Goal: Information Seeking & Learning: Find specific fact

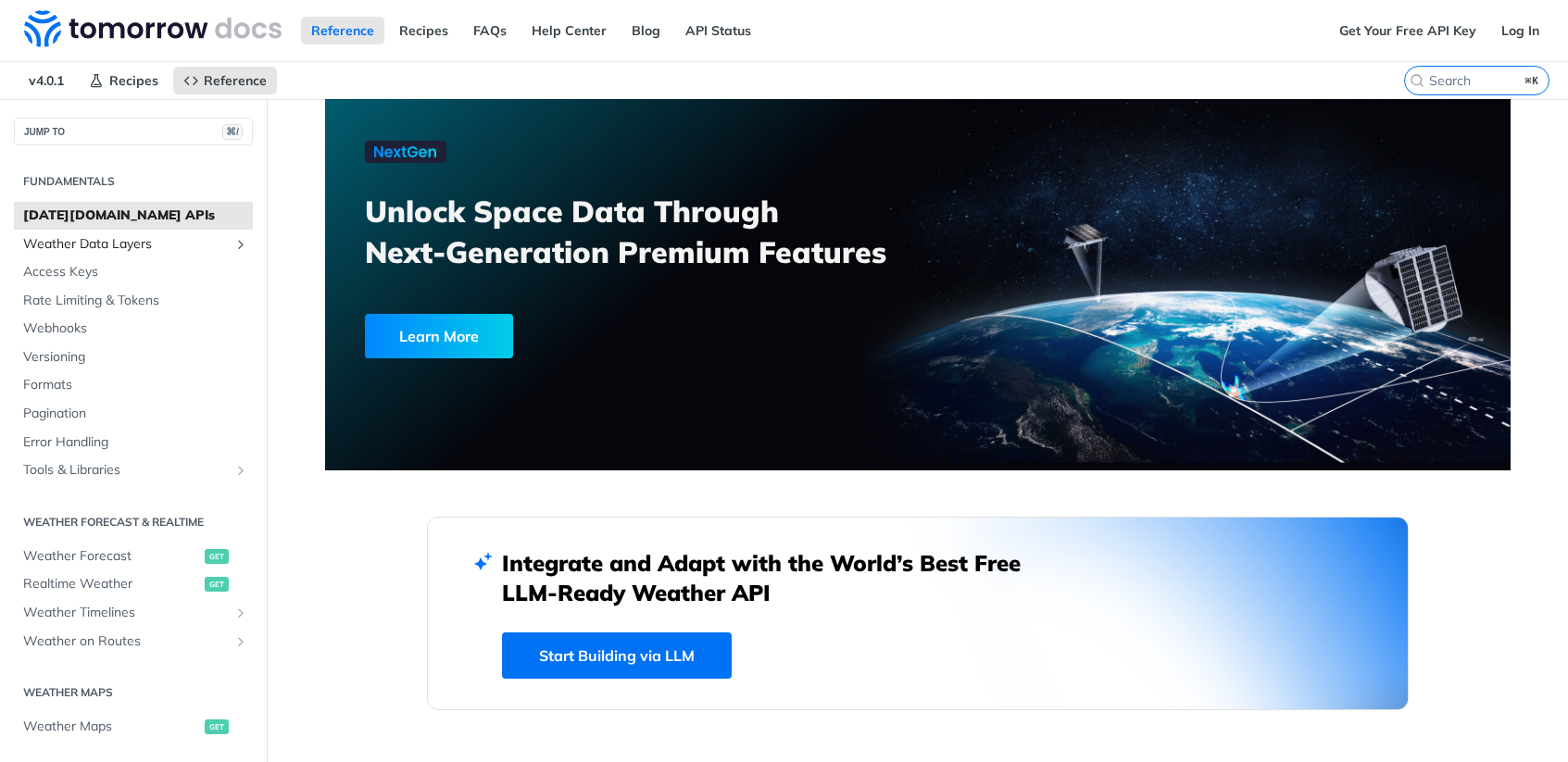
click at [110, 251] on span "Weather Data Layers" at bounding box center [126, 244] width 206 height 19
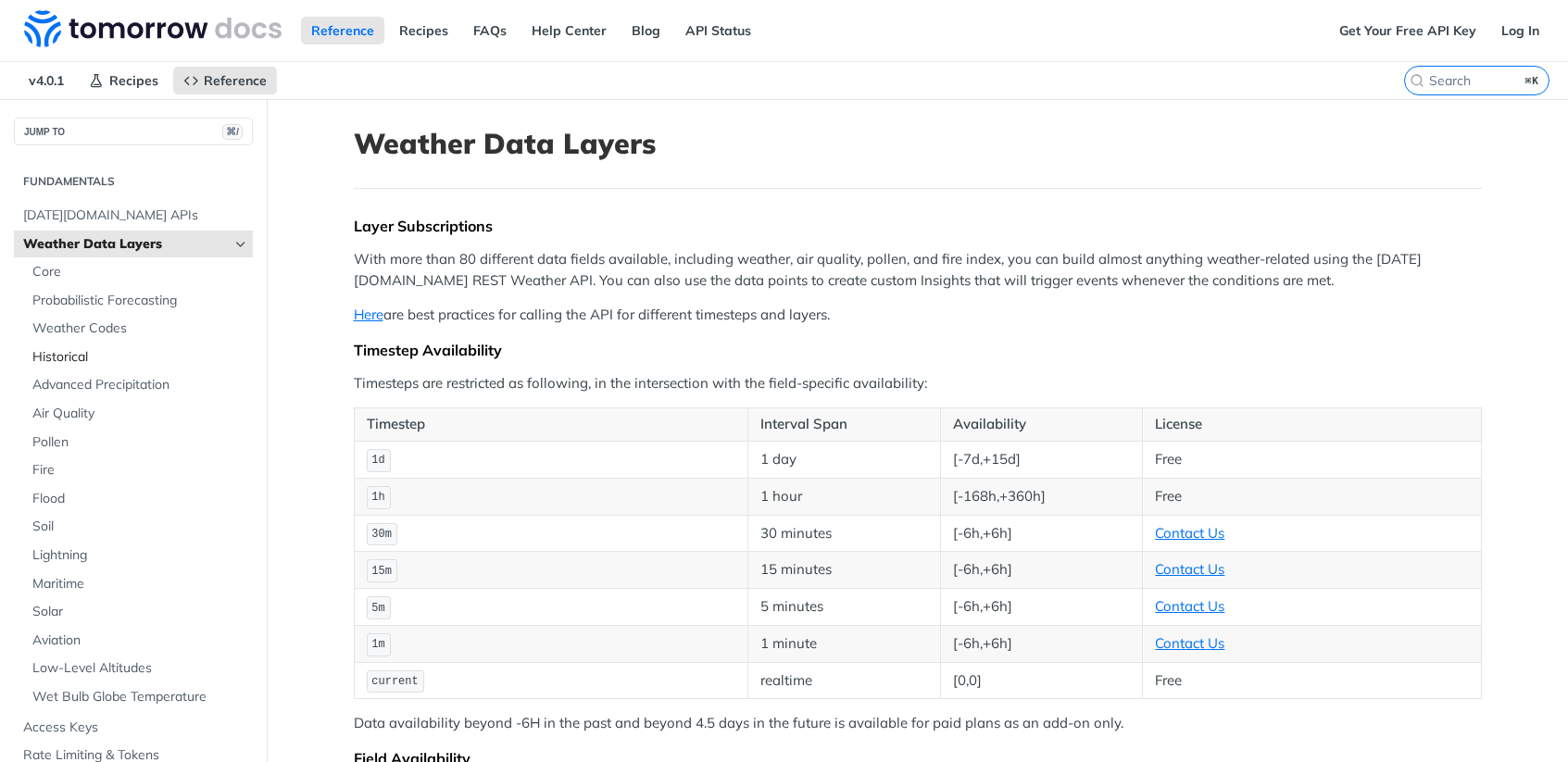
click at [76, 349] on span "Historical" at bounding box center [140, 357] width 216 height 19
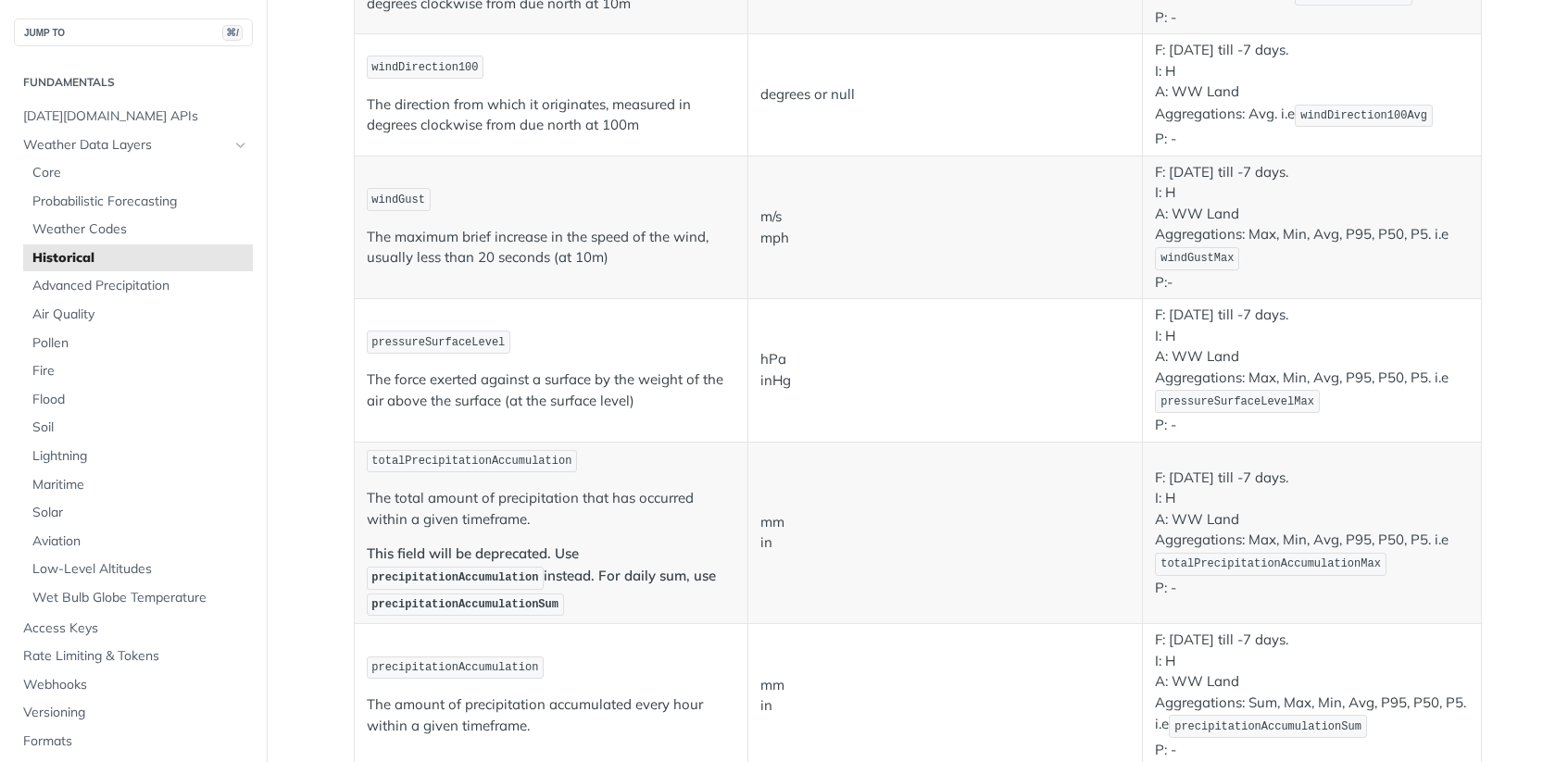
scroll to position [1186, 0]
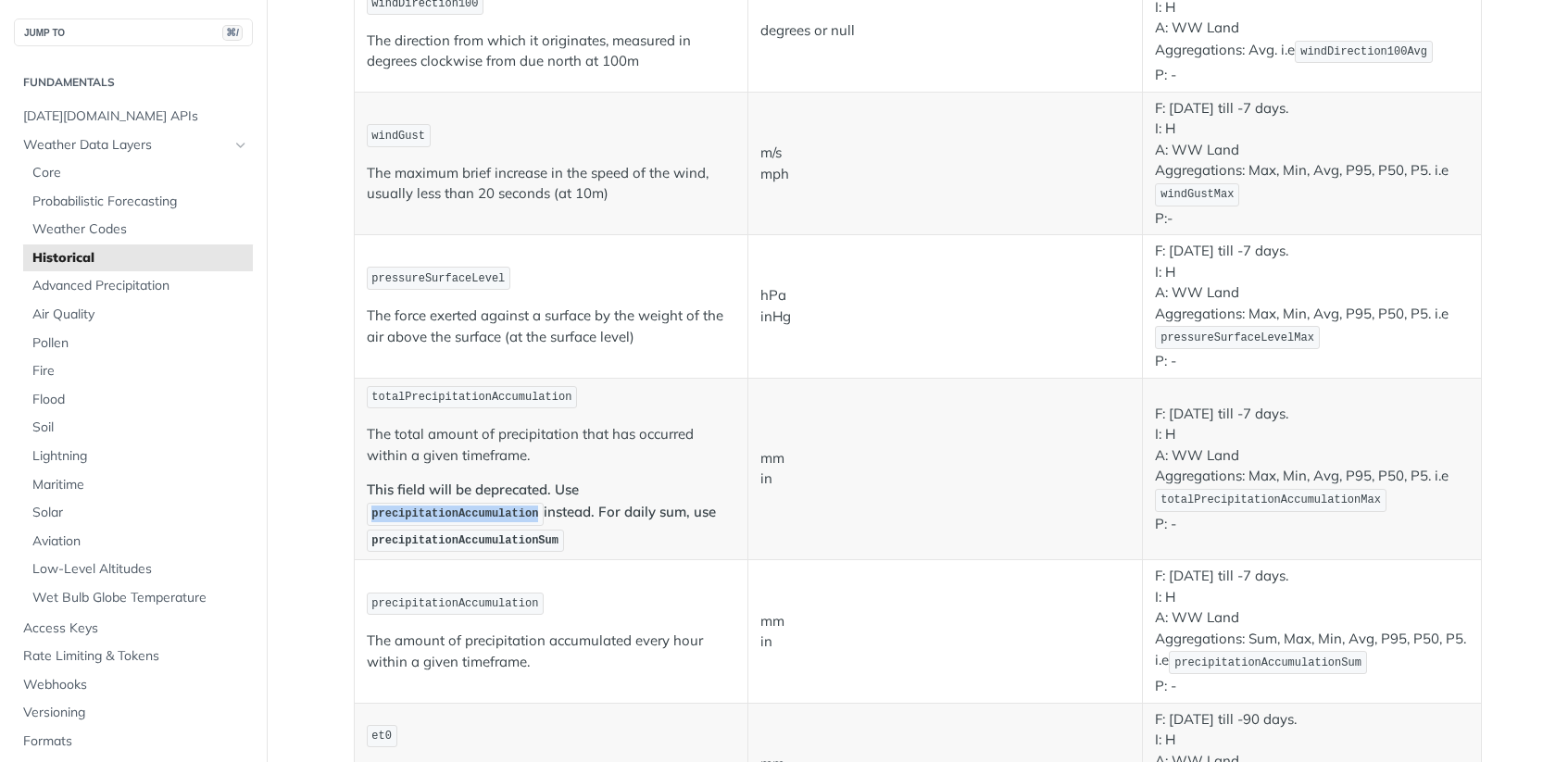
drag, startPoint x: 364, startPoint y: 517, endPoint x: 535, endPoint y: 516, distance: 171.0
click at [535, 516] on code "precipitationAccumulation" at bounding box center [456, 514] width 178 height 24
copy span "precipitationAccumulation"
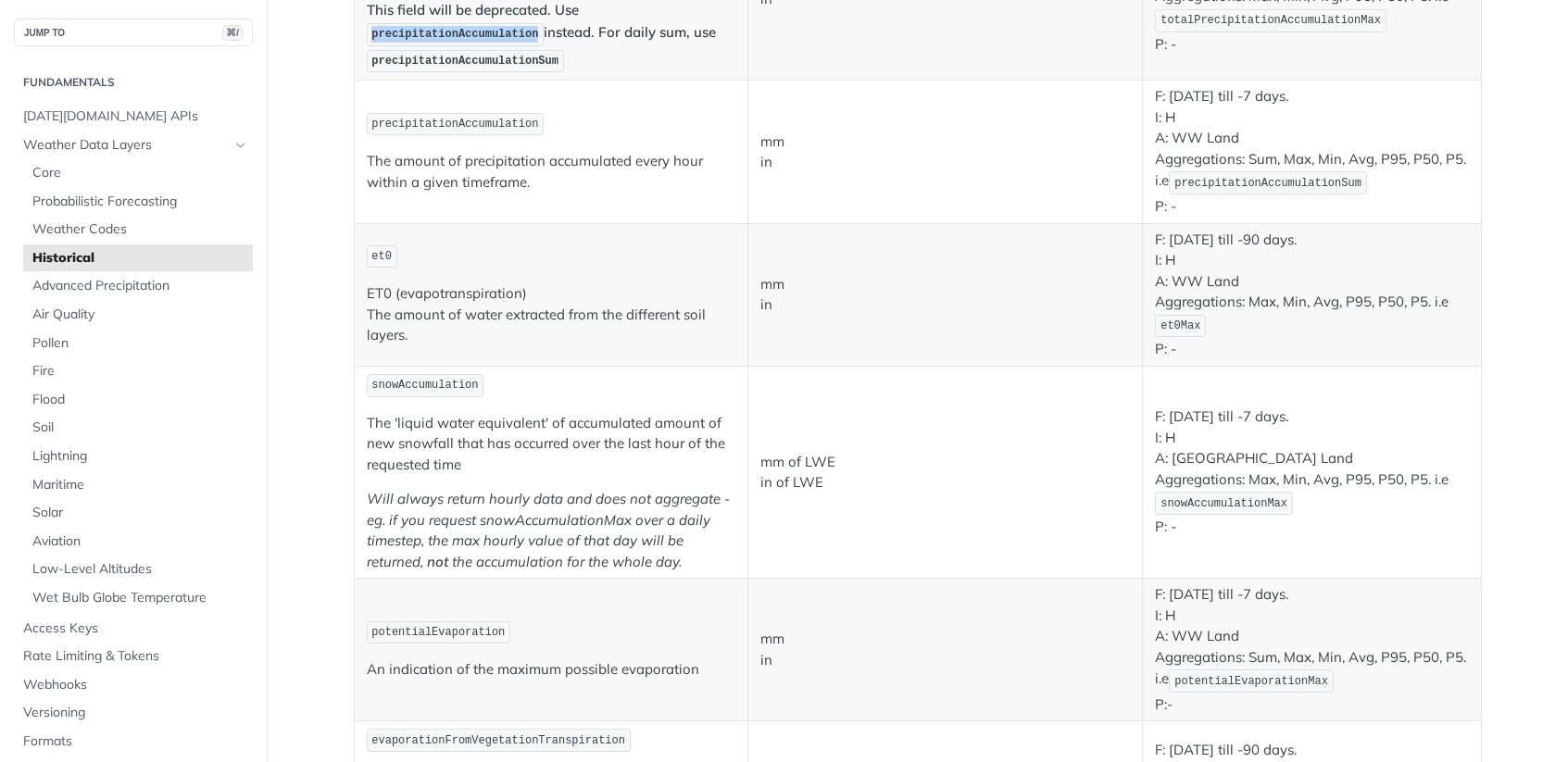
scroll to position [1669, 0]
drag, startPoint x: 363, startPoint y: 632, endPoint x: 503, endPoint y: 624, distance: 140.2
click at [503, 624] on code "potentialEvaporation" at bounding box center [439, 629] width 144 height 24
copy span "potentialEvaporation"
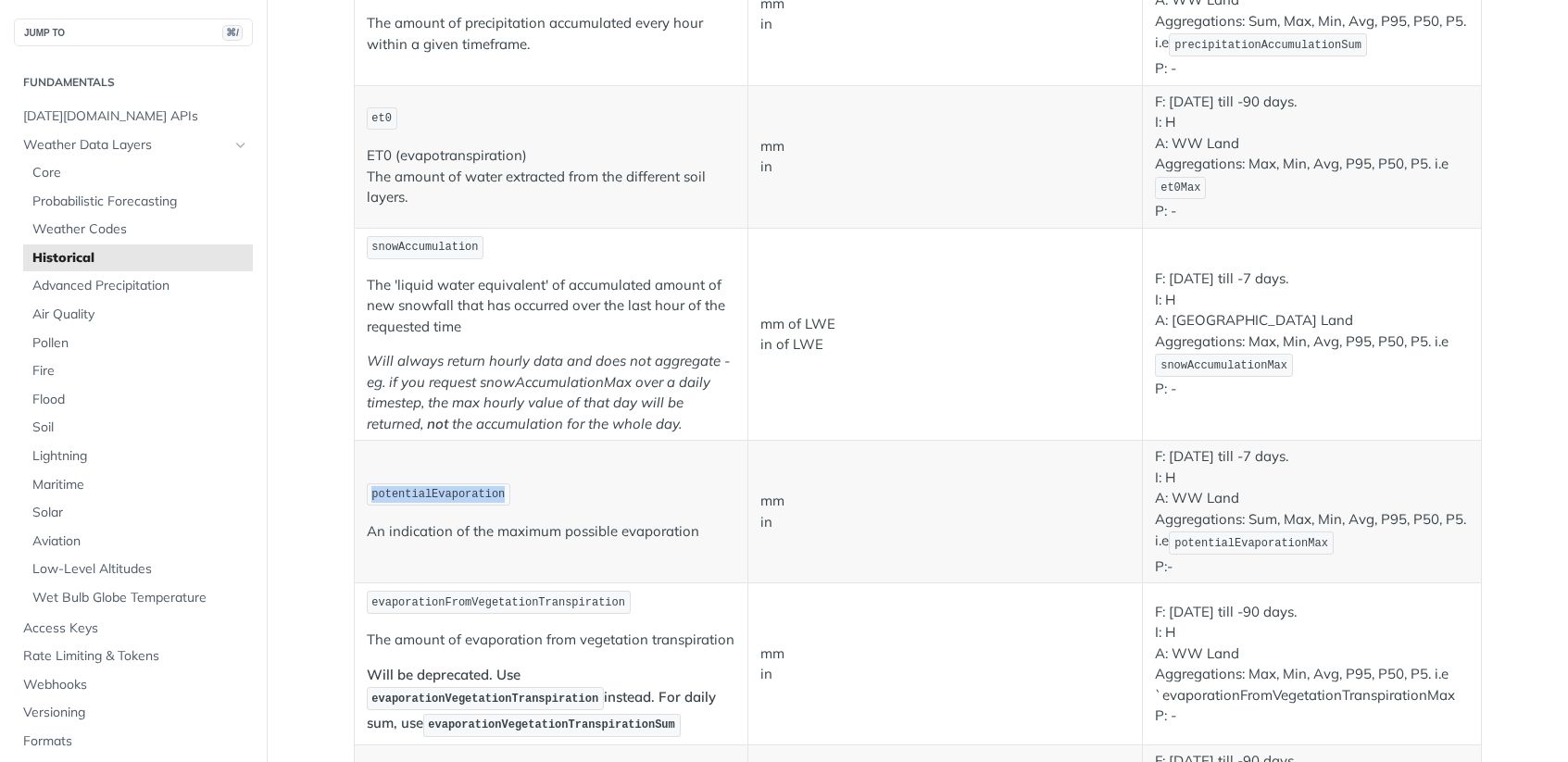
scroll to position [1811, 0]
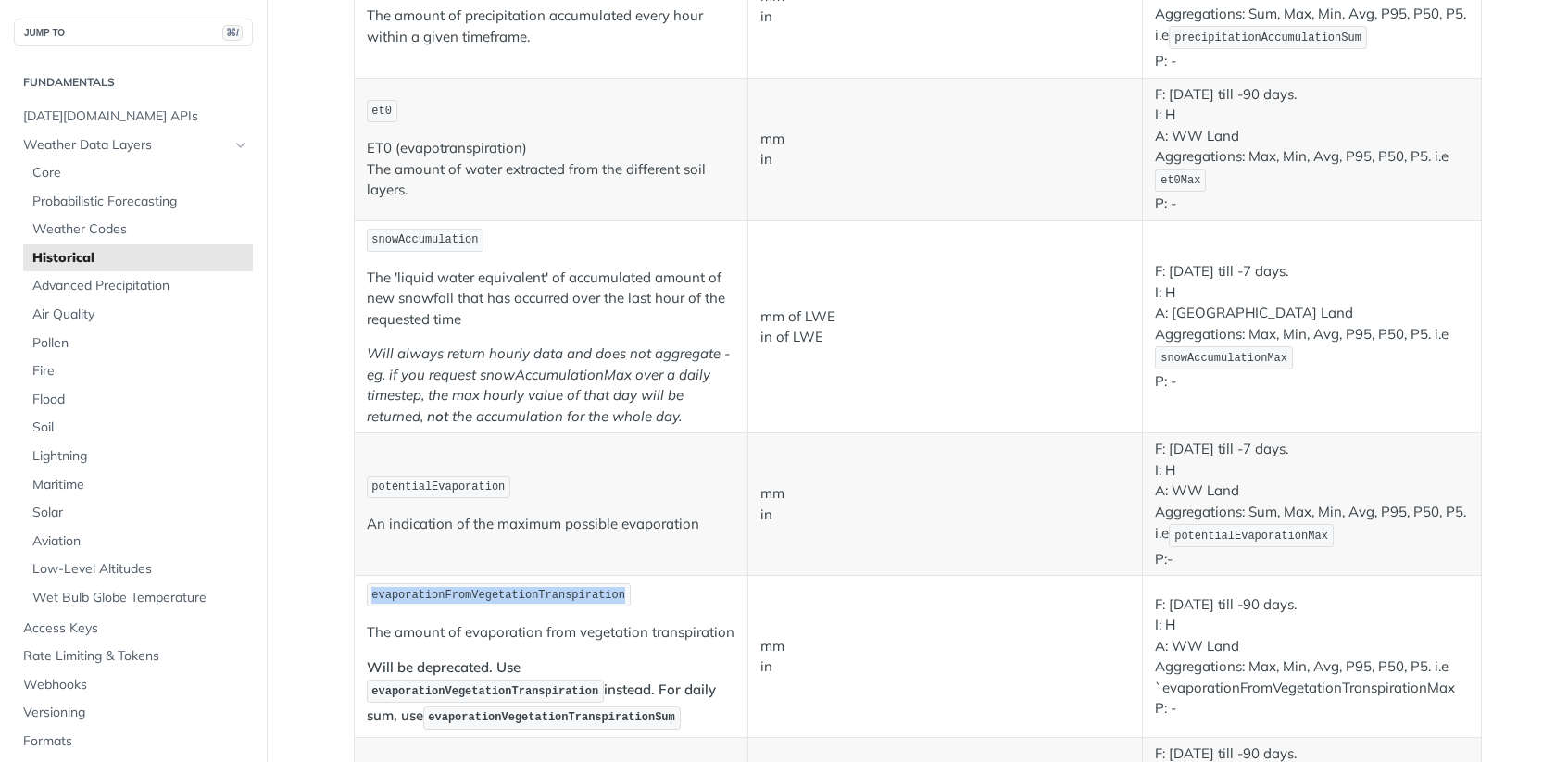
drag, startPoint x: 367, startPoint y: 594, endPoint x: 623, endPoint y: 595, distance: 256.0
click at [623, 595] on code "evaporationFromVegetationTranspiration" at bounding box center [499, 595] width 264 height 24
copy span "evaporationFromVegetationTranspiration"
drag, startPoint x: 365, startPoint y: 695, endPoint x: 597, endPoint y: 690, distance: 232.1
click at [597, 690] on strong "Will be deprecated. Use evaporationVegetationTranspiration instead. For daily s…" at bounding box center [542, 691] width 349 height 67
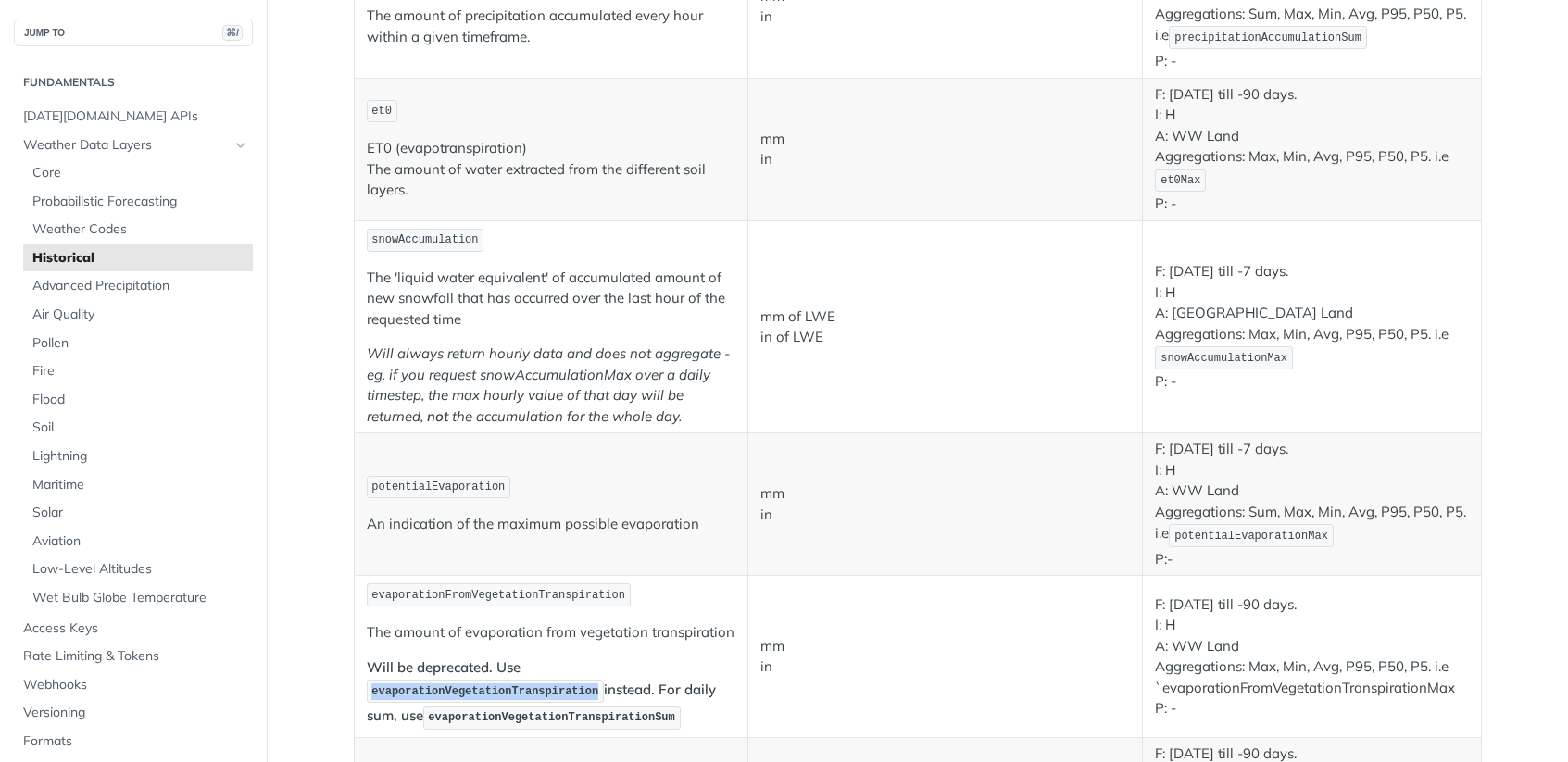
copy span "evaporationVegetationTranspiration"
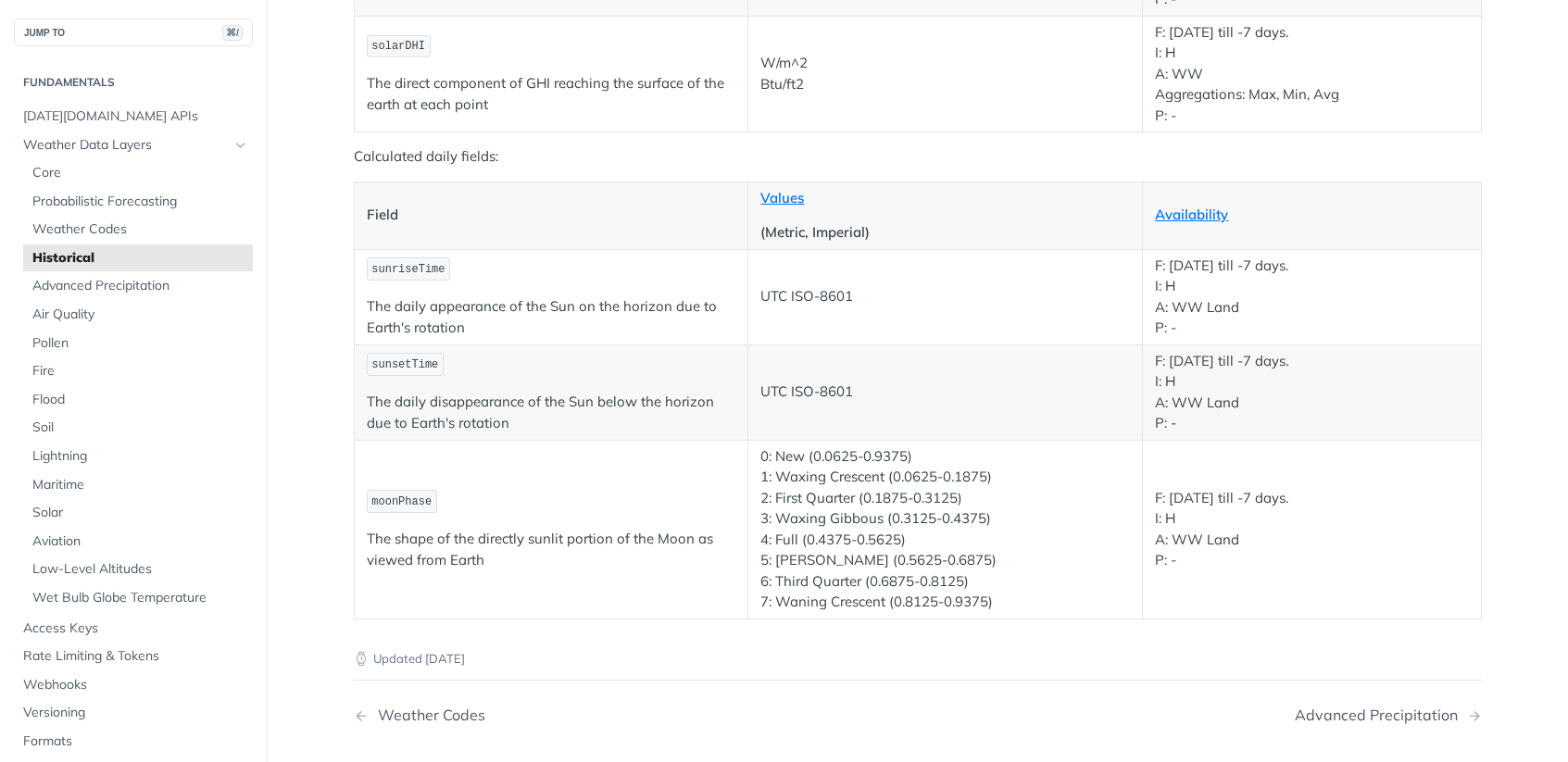
scroll to position [3520, 0]
